Goal: Information Seeking & Learning: Check status

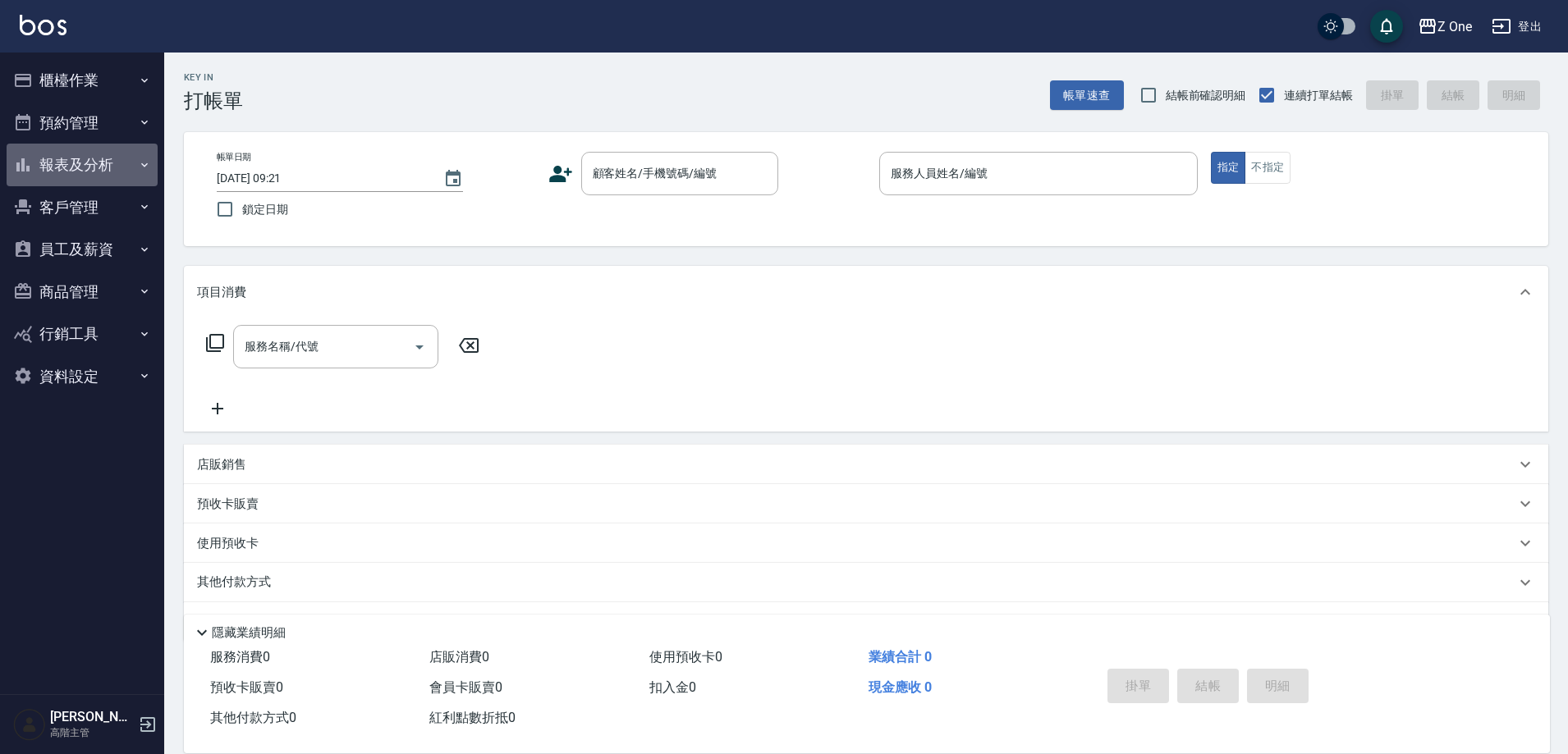
click at [61, 157] on button "報表及分析" at bounding box center [81, 165] width 151 height 43
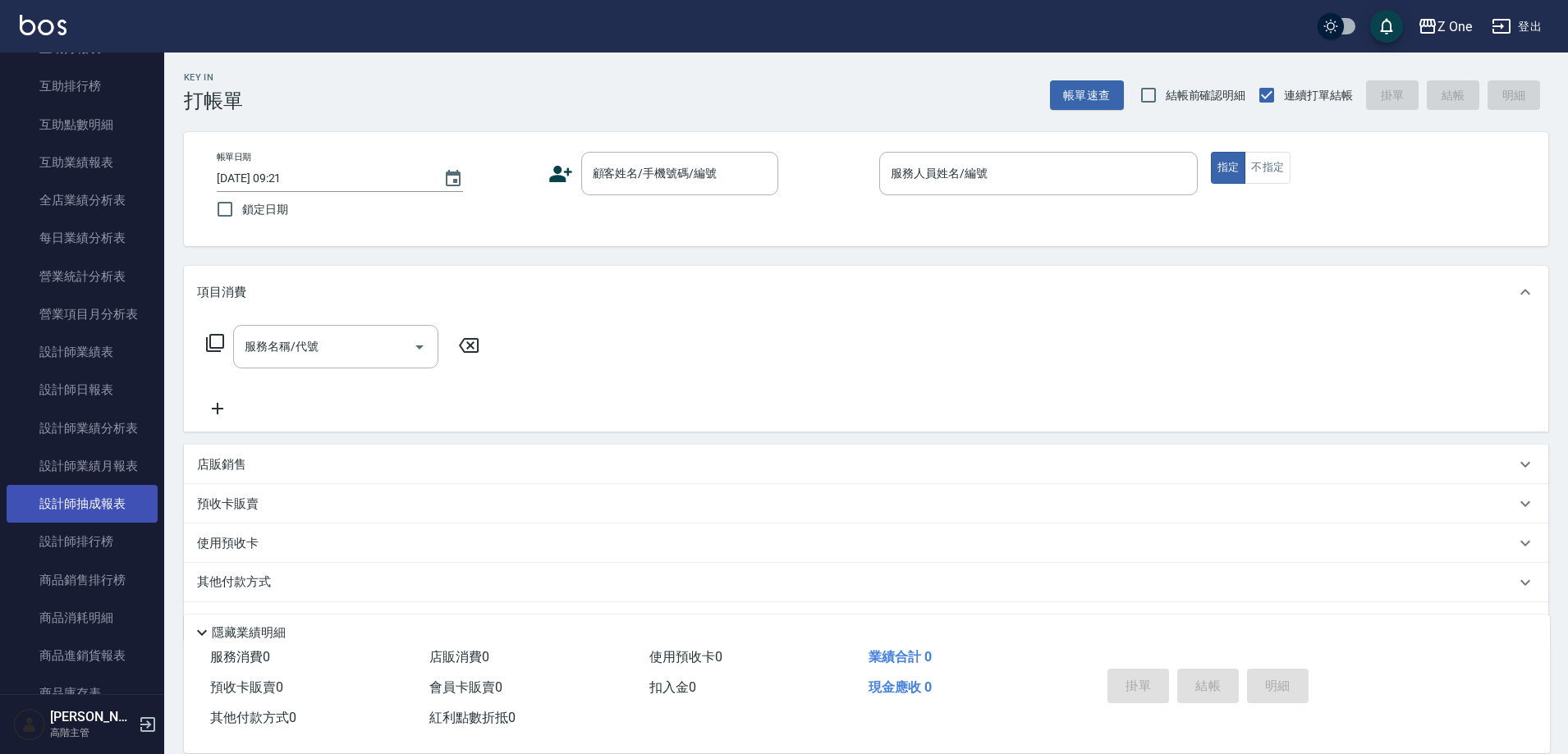
scroll to position [410, 0]
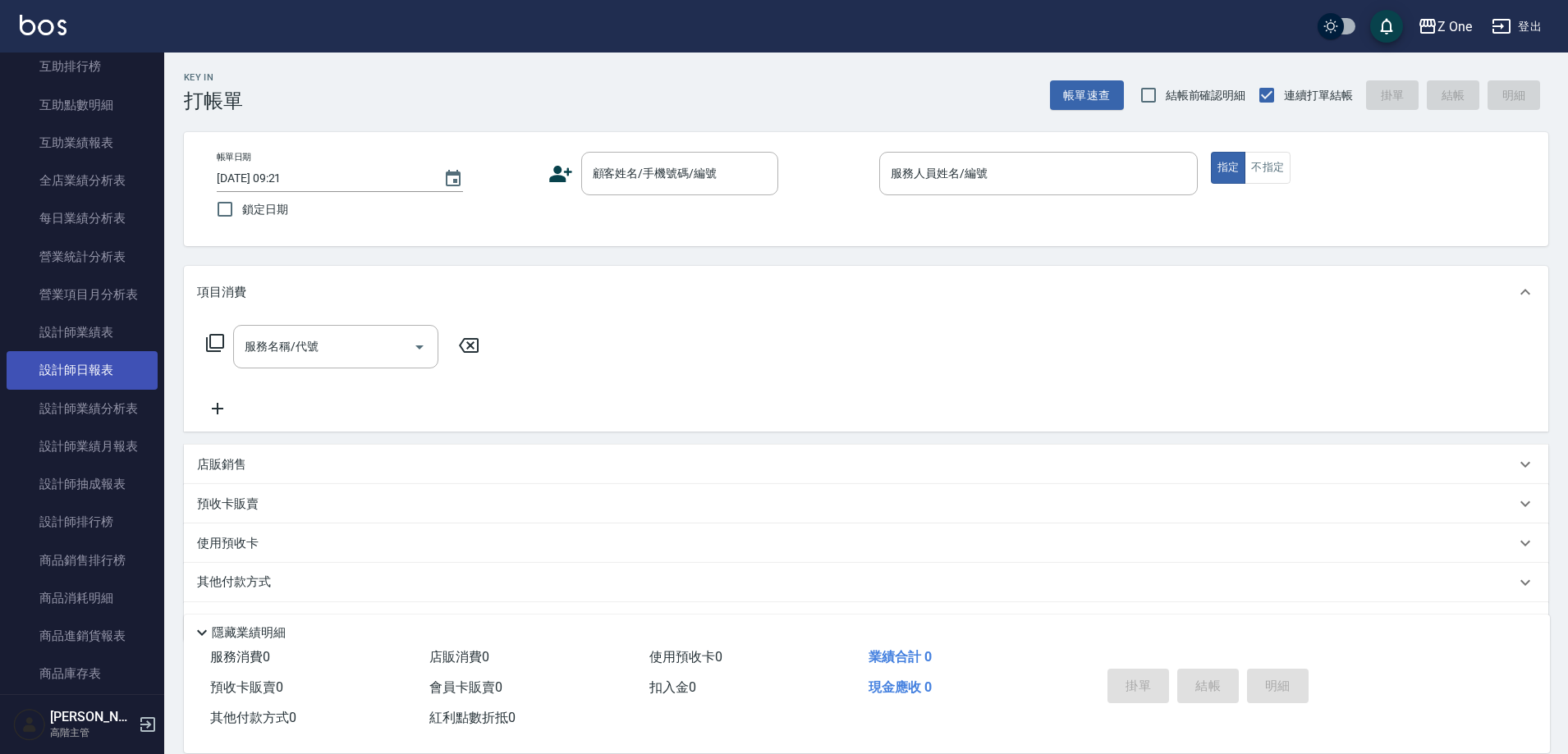
click at [115, 367] on link "設計師日報表" at bounding box center [81, 370] width 151 height 37
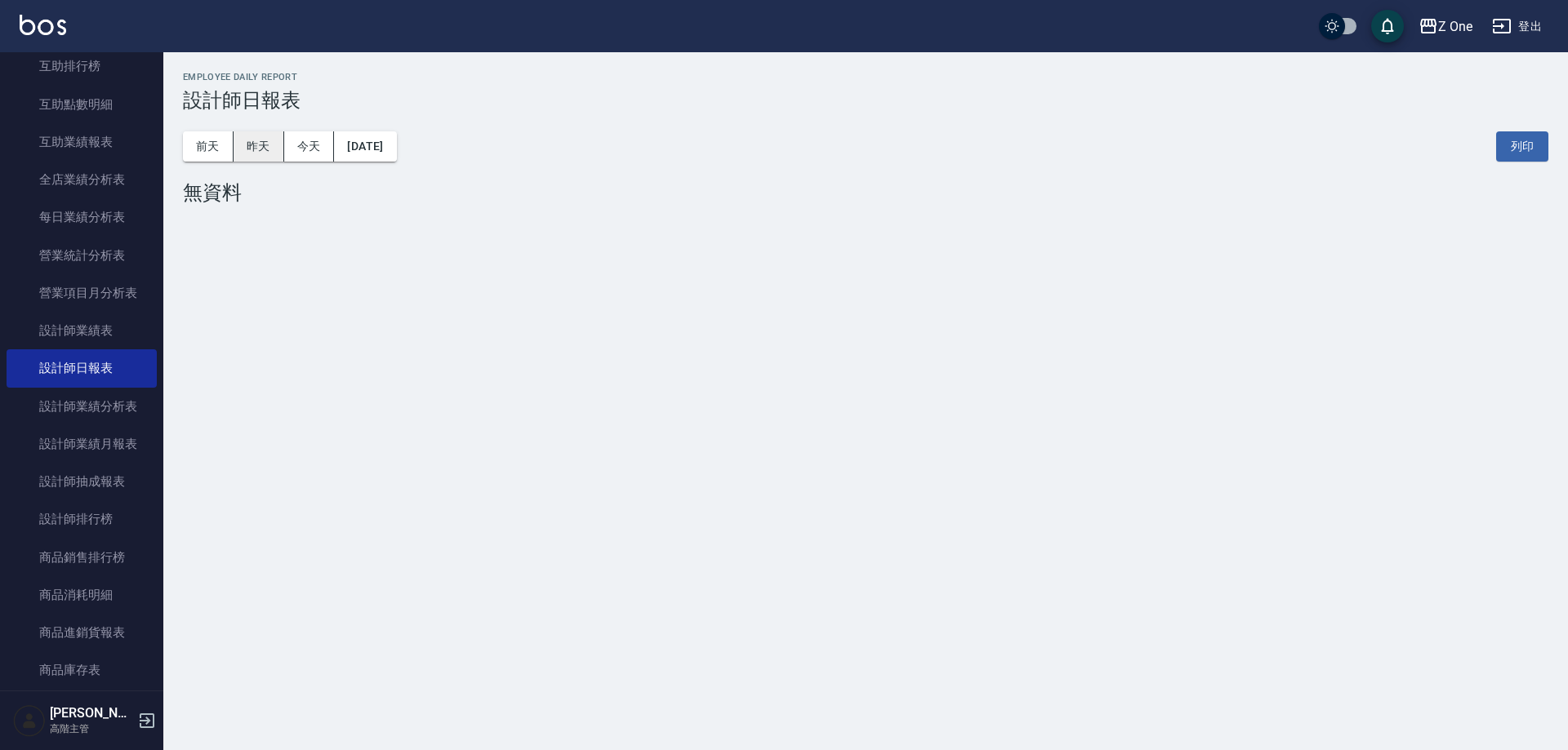
click at [263, 143] on button "昨天" at bounding box center [258, 146] width 51 height 30
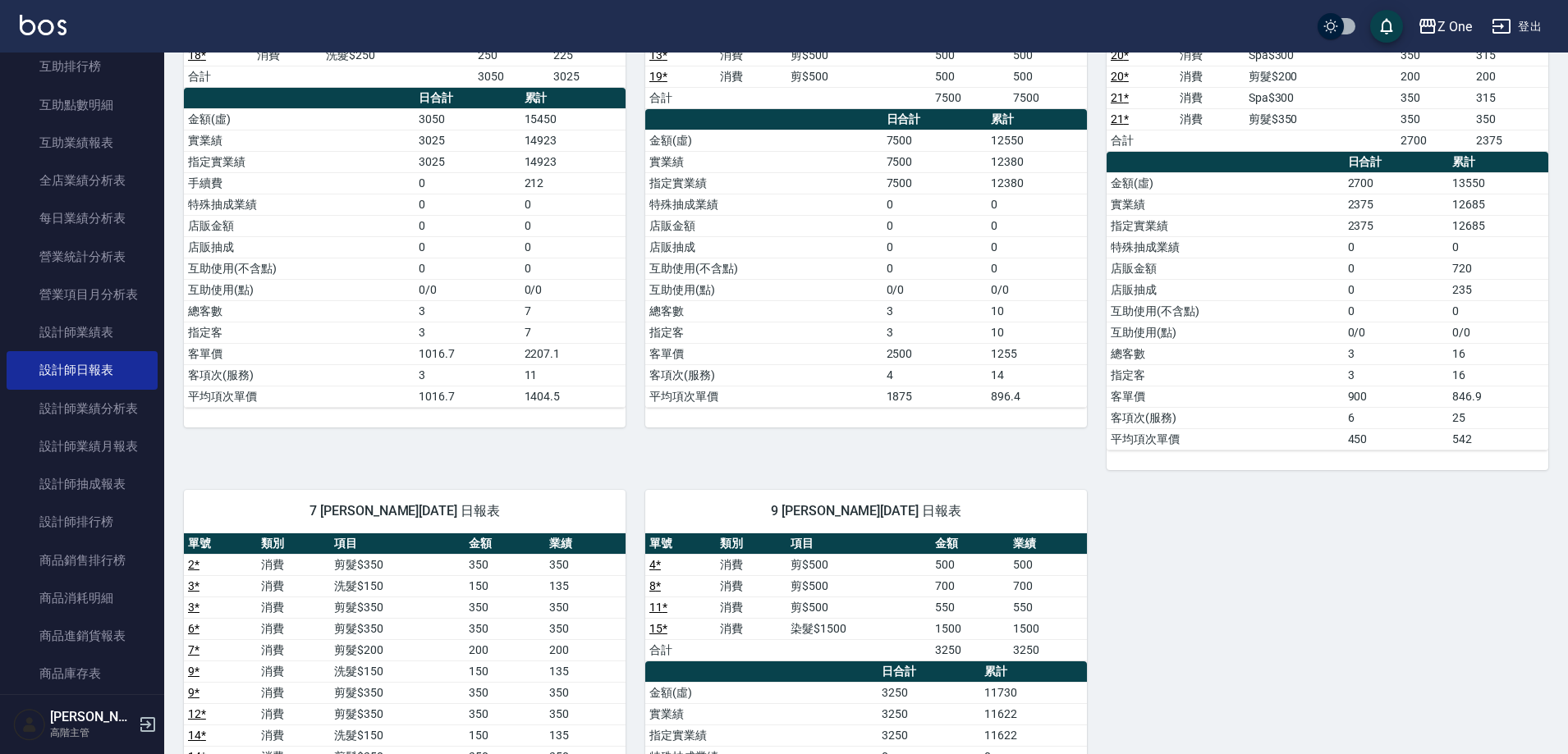
scroll to position [246, 0]
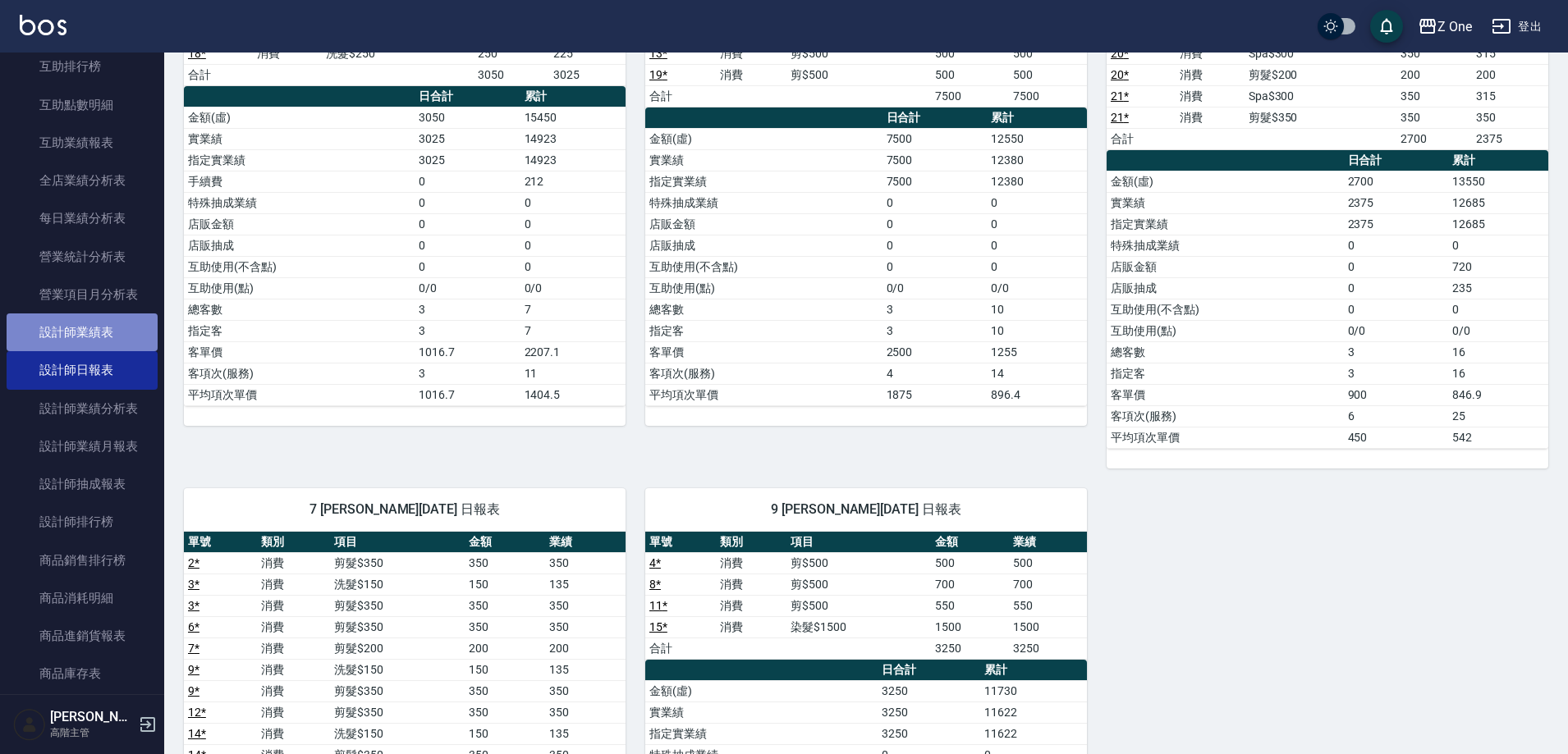
click at [128, 329] on link "設計師業績表" at bounding box center [81, 332] width 151 height 37
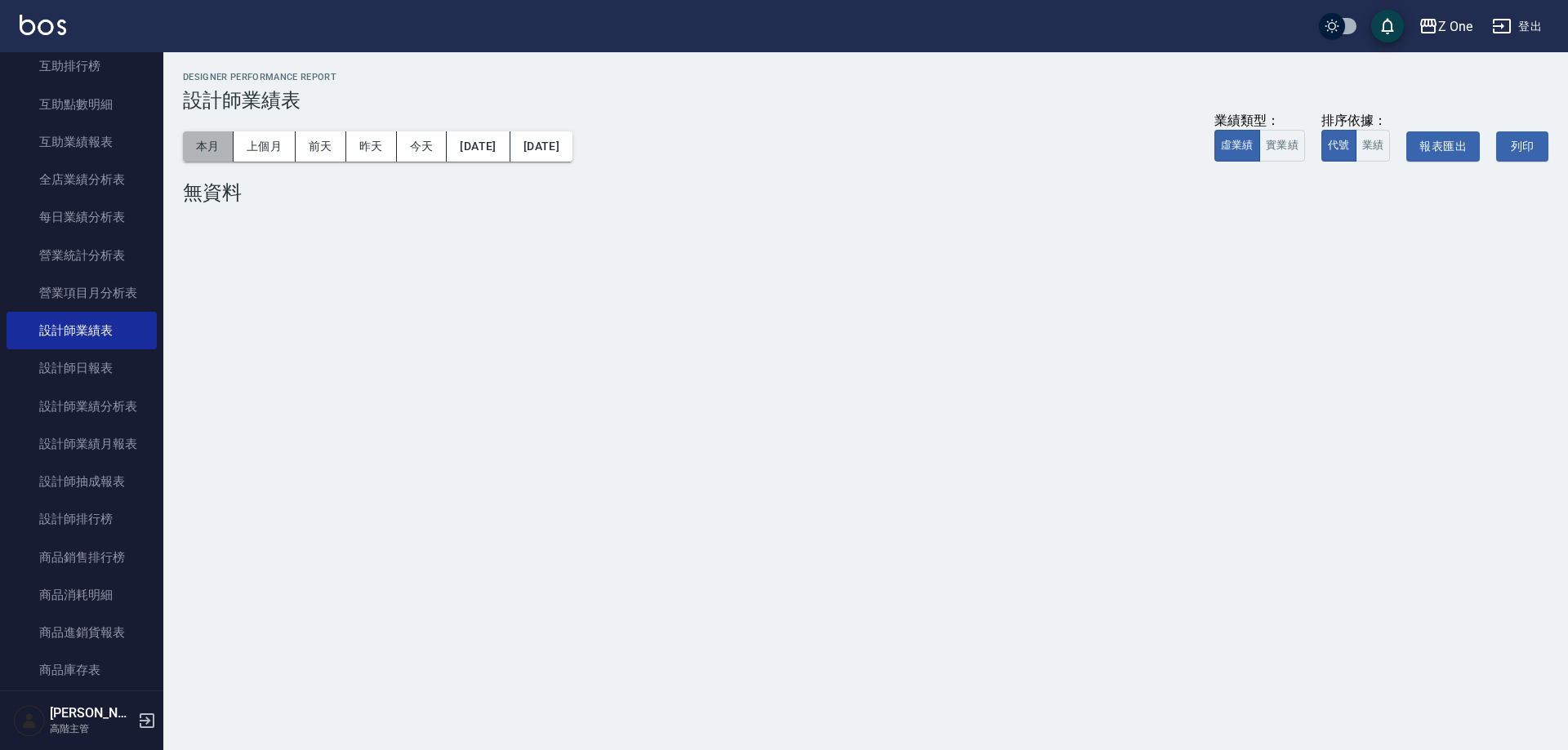
click at [194, 147] on button "本月" at bounding box center [208, 146] width 51 height 30
